Goal: Task Accomplishment & Management: Complete application form

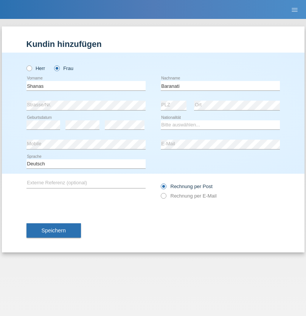
type input "Baranati"
select select "CH"
radio input "true"
click at [86, 85] on input "text" at bounding box center [85, 85] width 119 height 9
type input "Senaza"
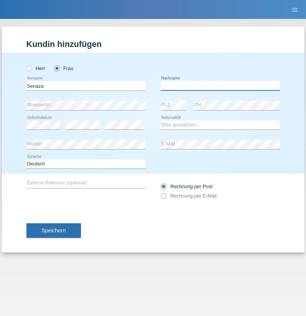
click at [220, 85] on input "text" at bounding box center [220, 85] width 119 height 9
type input "Ferizaj"
select select "CH"
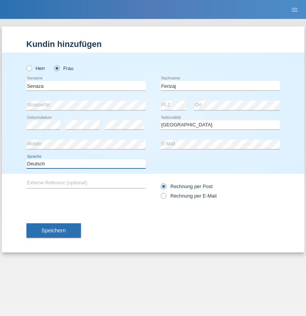
select select "en"
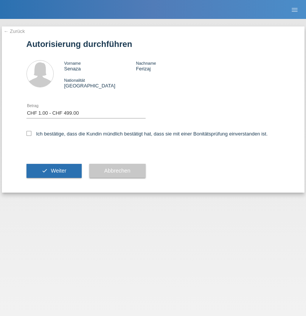
select select "1"
checkbox input "true"
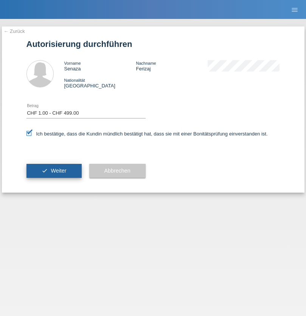
click at [54, 171] on span "Weiter" at bounding box center [59, 170] width 16 height 6
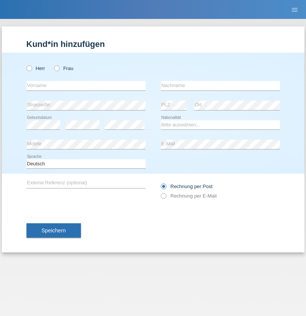
radio input "true"
click at [86, 85] on input "text" at bounding box center [85, 85] width 119 height 9
type input "Luca"
click at [220, 85] on input "text" at bounding box center [220, 85] width 119 height 9
type input "Del sordo"
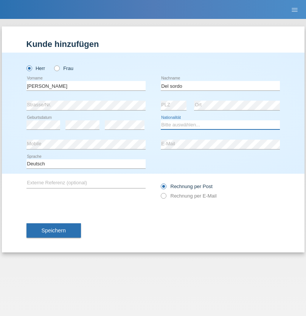
select select "PT"
select select "C"
select select "02"
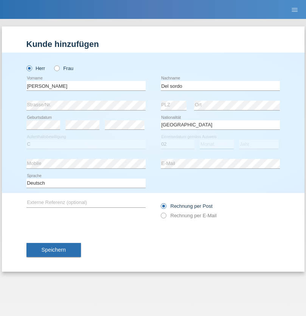
select select "02"
select select "2002"
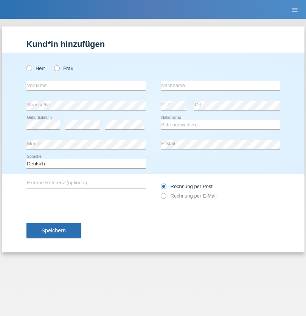
radio input "true"
click at [86, 85] on input "text" at bounding box center [85, 85] width 119 height 9
type input "Ronny"
click at [220, 85] on input "text" at bounding box center [220, 85] width 119 height 9
type input "Hilti"
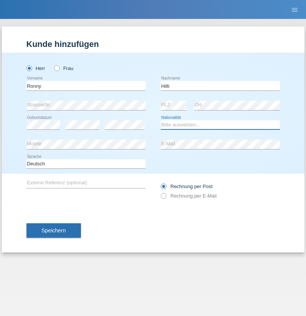
select select "DE"
select select "C"
select select "28"
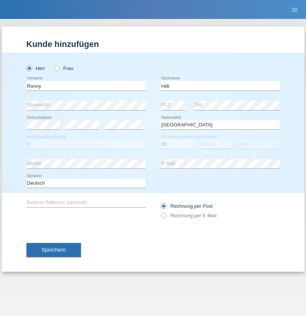
select select "11"
select select "1990"
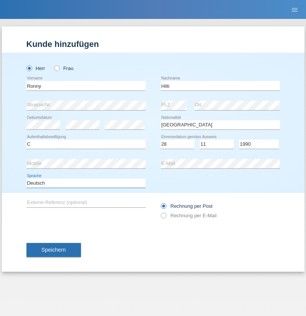
select select "en"
